Goal: Find contact information: Find contact information

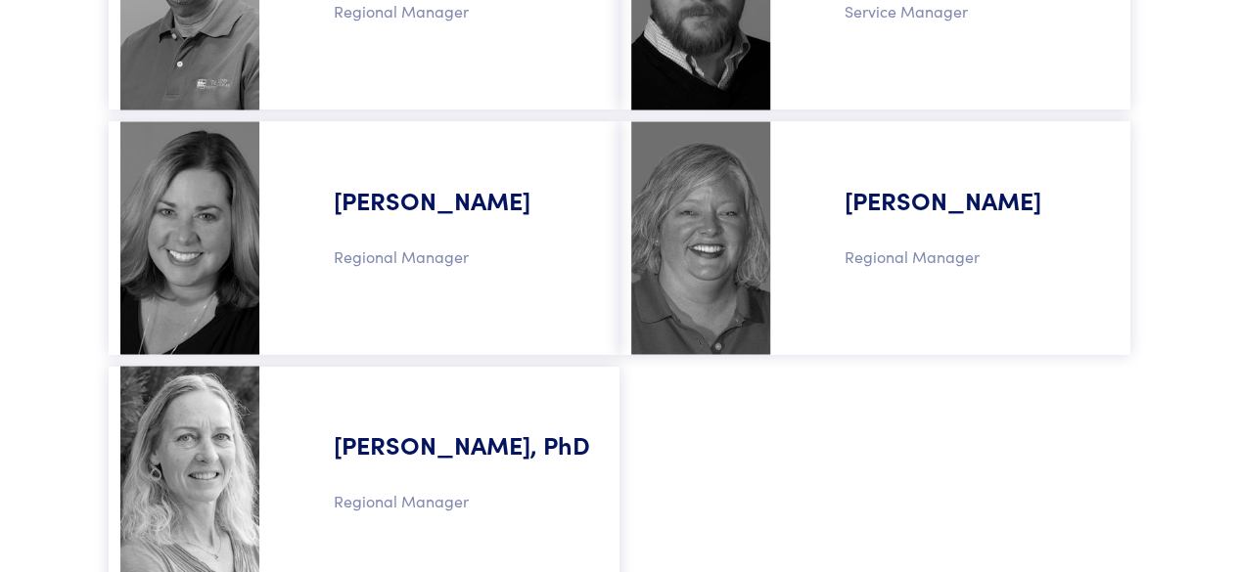
scroll to position [1761, 0]
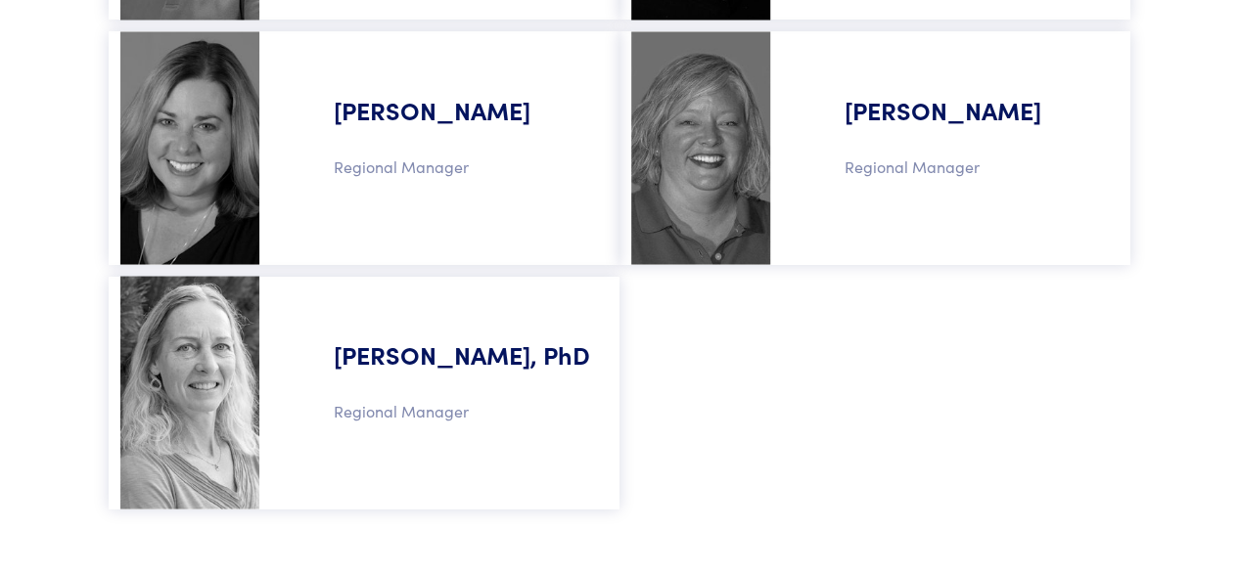
click at [898, 167] on p "Regional Manager" at bounding box center [955, 166] width 301 height 25
click at [866, 112] on h5 "[PERSON_NAME]" at bounding box center [955, 94] width 301 height 103
click at [896, 165] on p "Regional Manager" at bounding box center [955, 166] width 301 height 25
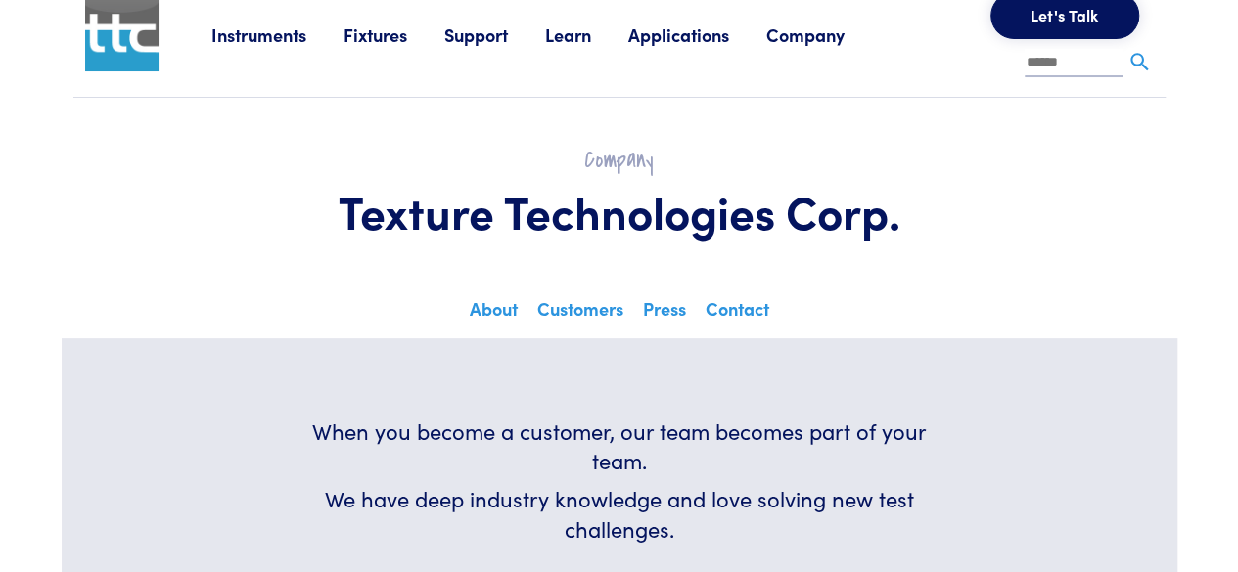
scroll to position [0, 0]
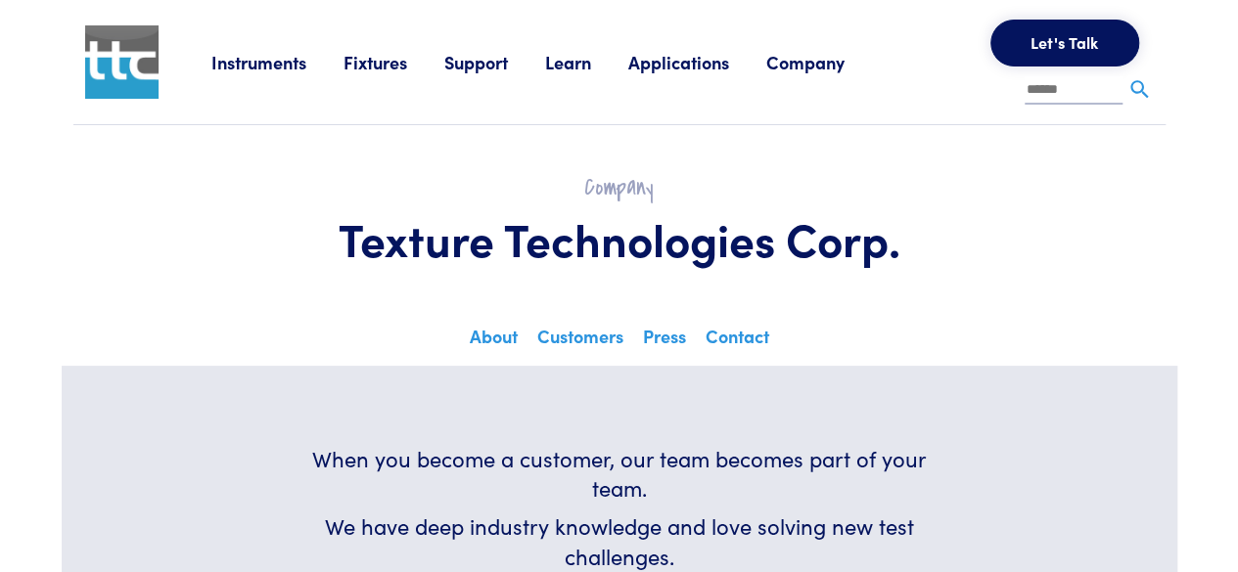
click at [489, 63] on link "Support" at bounding box center [494, 62] width 101 height 24
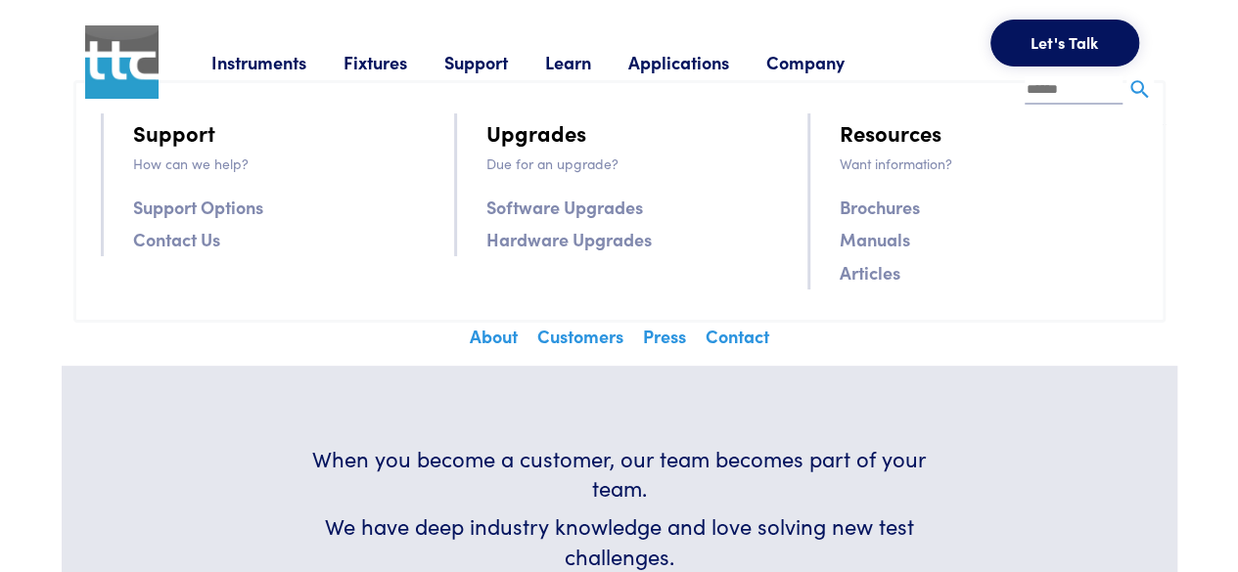
click at [164, 246] on link "Contact Us" at bounding box center [176, 239] width 87 height 28
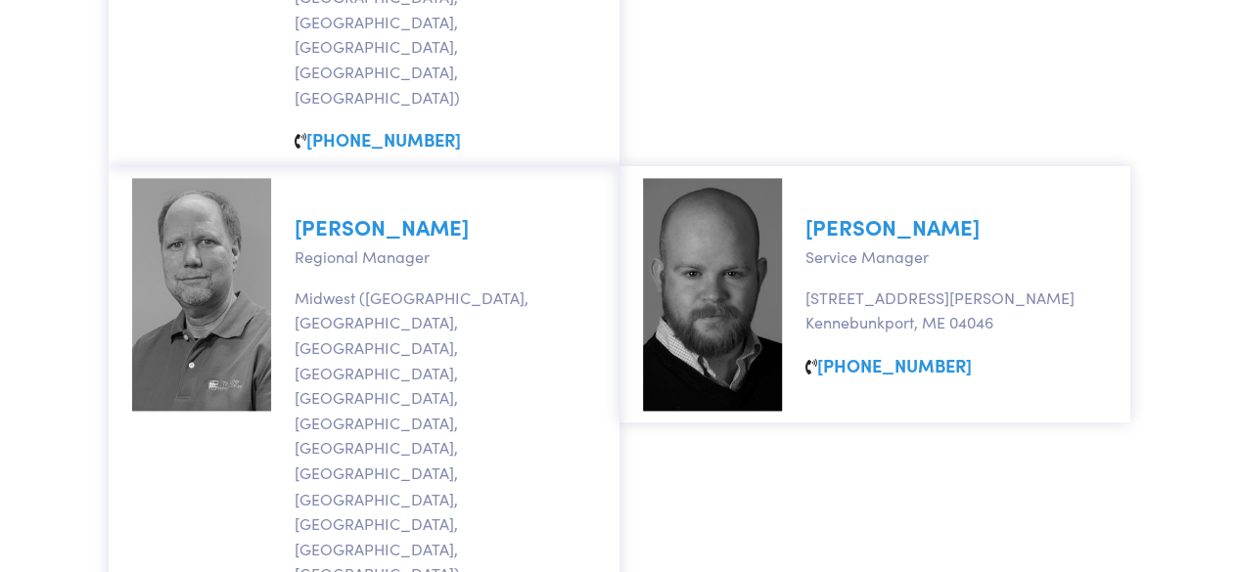
scroll to position [1468, 0]
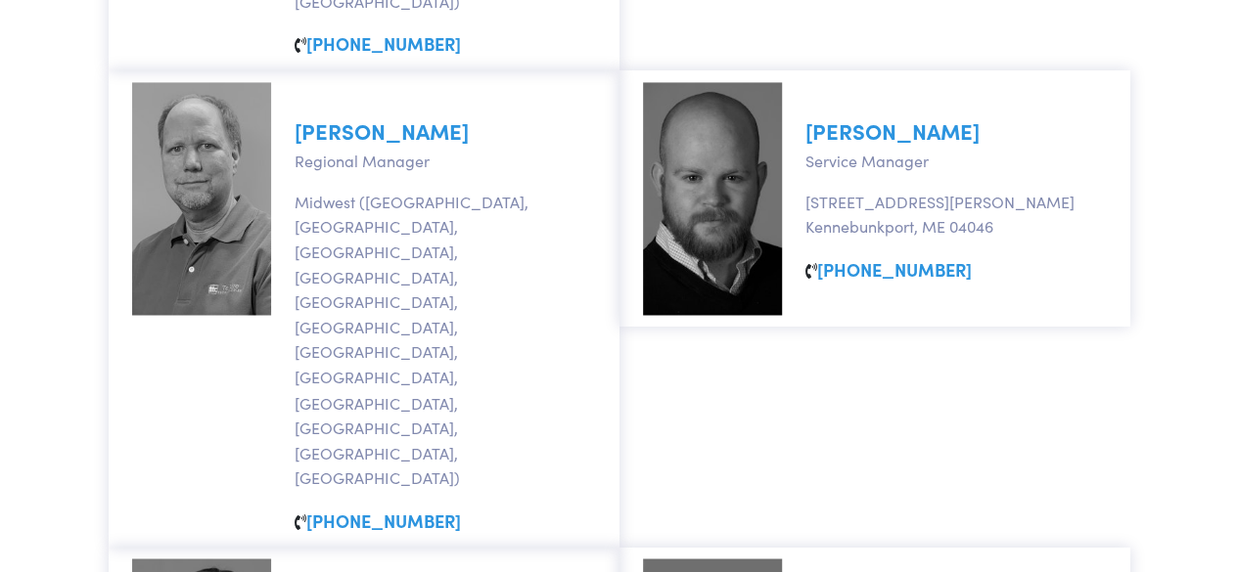
drag, startPoint x: 967, startPoint y: 339, endPoint x: 802, endPoint y: 202, distance: 214.0
copy div "[PERSON_NAME] Regional Manager South ([GEOGRAPHIC_DATA], [GEOGRAPHIC_DATA], [GE…"
